Goal: Task Accomplishment & Management: Manage account settings

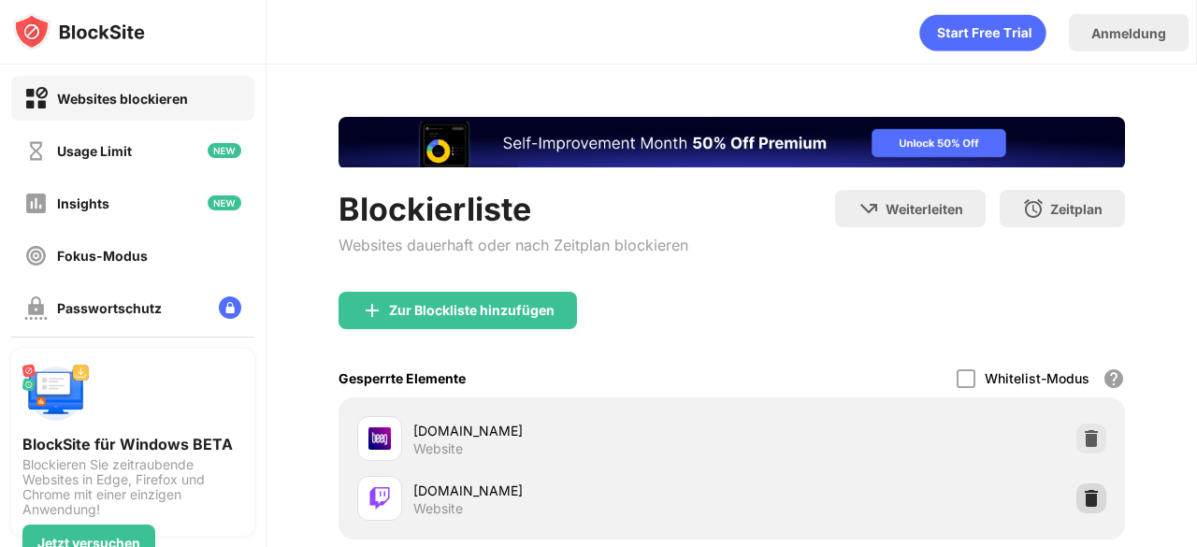
click at [1082, 490] on img at bounding box center [1091, 498] width 19 height 19
